Goal: Information Seeking & Learning: Learn about a topic

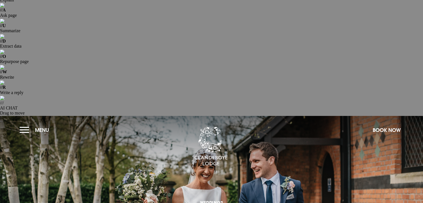
scroll to position [154, 0]
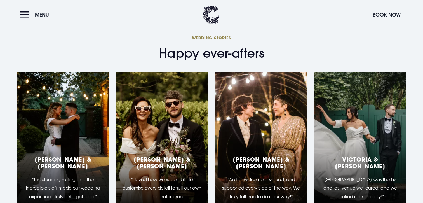
scroll to position [980, 0]
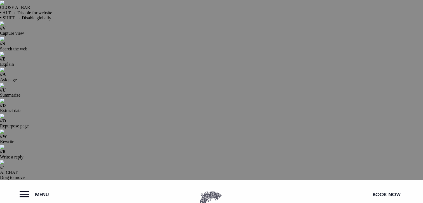
click at [41, 191] on span "Menu" at bounding box center [42, 194] width 14 height 6
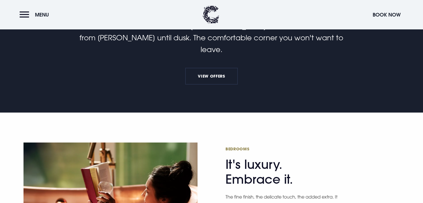
scroll to position [455, 0]
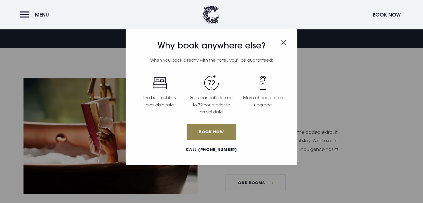
click at [282, 41] on img "Close modal" at bounding box center [283, 42] width 5 height 5
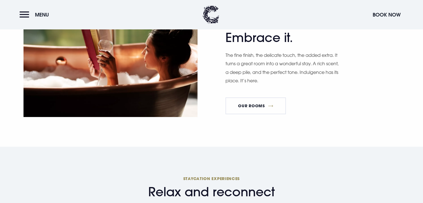
scroll to position [537, 0]
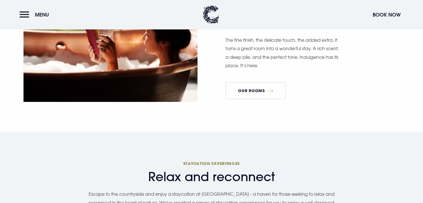
scroll to position [517, 0]
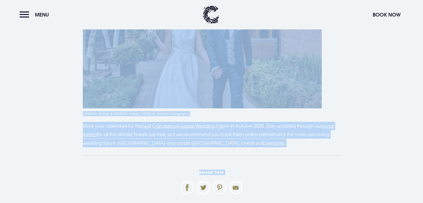
scroll to position [1716, 0]
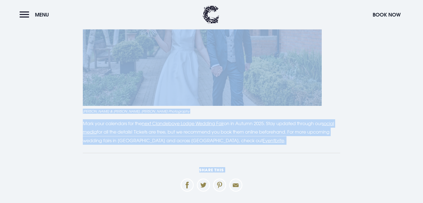
drag, startPoint x: 84, startPoint y: 94, endPoint x: 30, endPoint y: 56, distance: 65.8
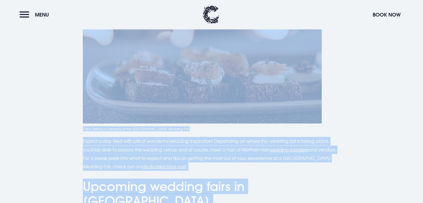
scroll to position [1447, 0]
copy main "Ultimate guide to wedding fairs in Northern Ireland Planning your dream wedding…"
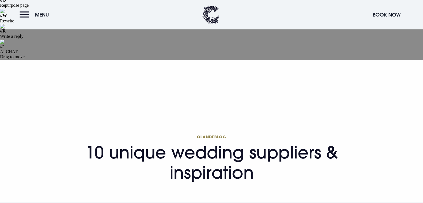
scroll to position [127, 0]
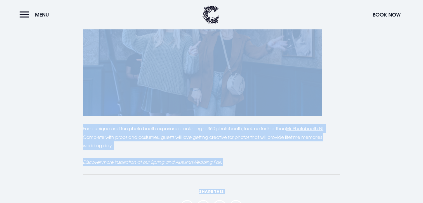
scroll to position [2434, 0]
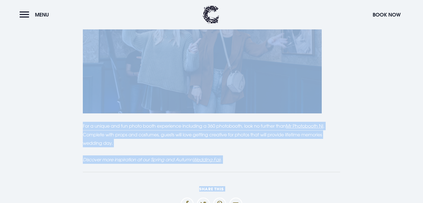
drag, startPoint x: 88, startPoint y: 88, endPoint x: 305, endPoint y: 54, distance: 219.3
copy main "74 loremi dolorsi ametconse & adipiscinge Sed doe temporin utla etdolor mag ali…"
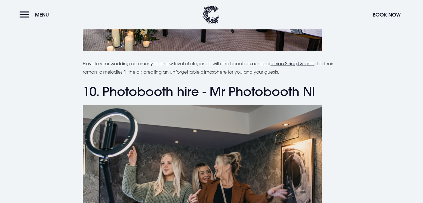
scroll to position [2389, 0]
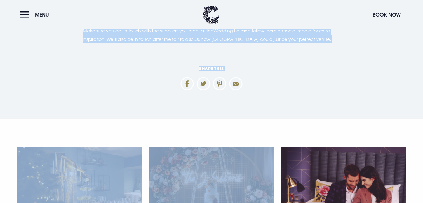
scroll to position [2150, 0]
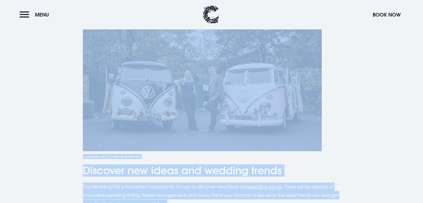
drag, startPoint x: 123, startPoint y: 39, endPoint x: 246, endPoint y: 82, distance: 129.9
copy main "Lore ip dolors am con Adipiscing Elits Doeiusm Temp In utla et dolo magnaal eni…"
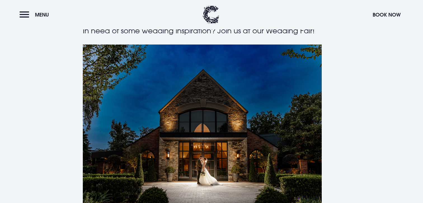
scroll to position [0, 0]
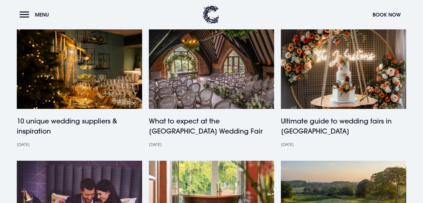
scroll to position [299, 0]
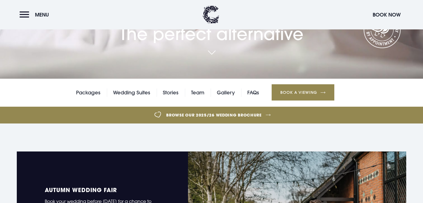
scroll to position [69, 0]
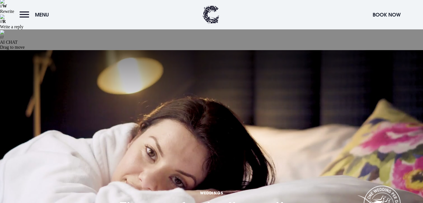
scroll to position [120, 0]
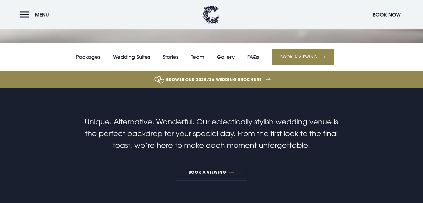
scroll to position [342, 0]
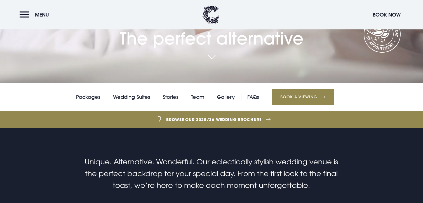
scroll to position [298, 0]
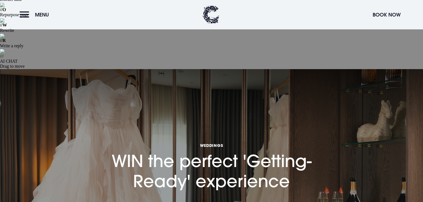
scroll to position [110, 0]
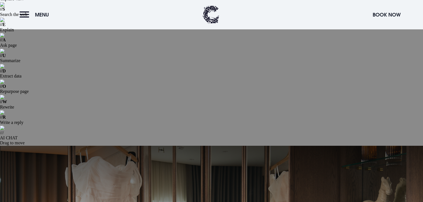
scroll to position [33, 0]
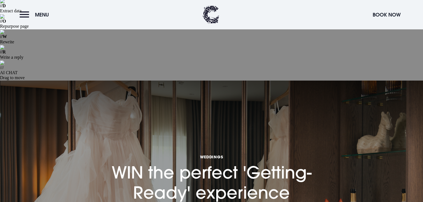
scroll to position [100, 0]
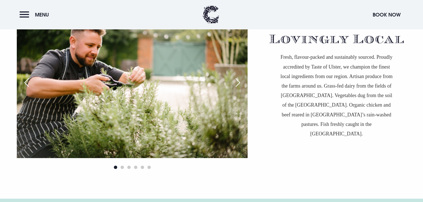
scroll to position [1725, 0]
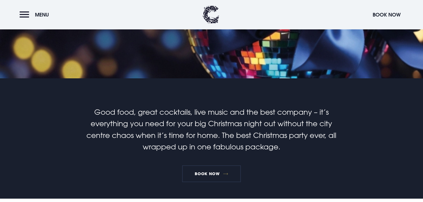
scroll to position [269, 0]
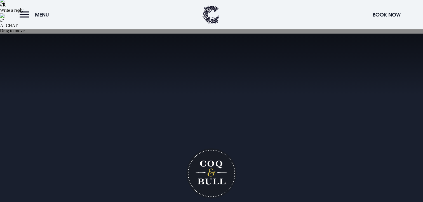
scroll to position [148, 0]
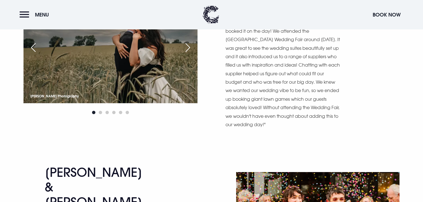
scroll to position [1608, 0]
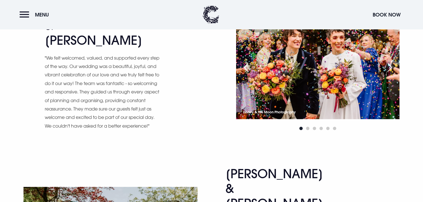
scroll to position [1769, 0]
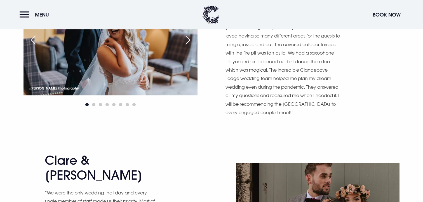
scroll to position [3535, 0]
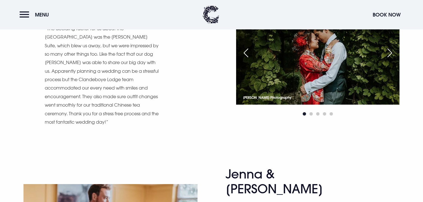
scroll to position [3333, 0]
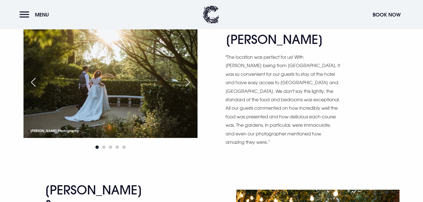
scroll to position [392, 0]
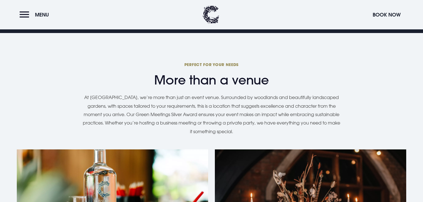
scroll to position [539, 0]
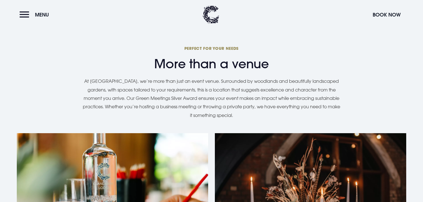
click at [155, 133] on div "Corporate Events" at bounding box center [112, 203] width 191 height 140
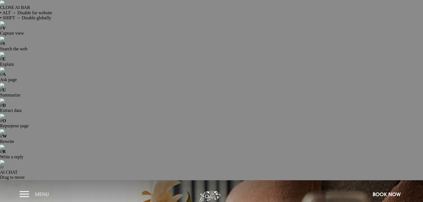
click at [42, 188] on button "Menu" at bounding box center [36, 194] width 32 height 12
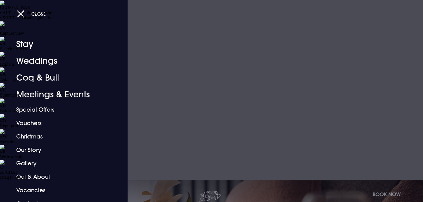
click at [186, 58] on div at bounding box center [211, 101] width 423 height 202
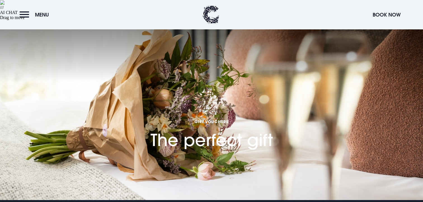
scroll to position [161, 0]
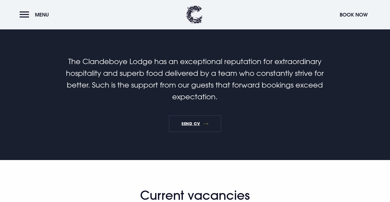
scroll to position [340, 0]
